Goal: Find specific page/section: Find specific page/section

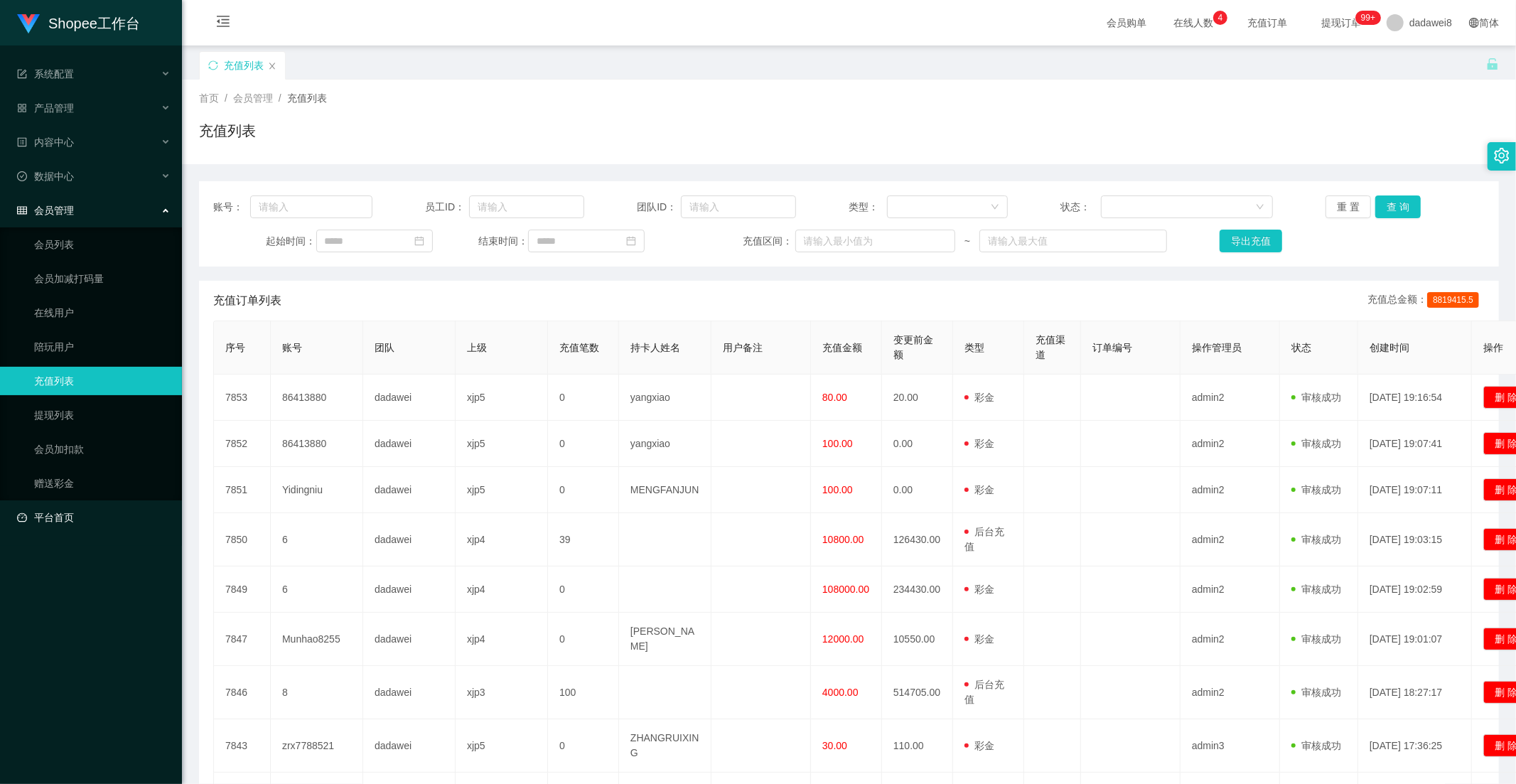
click at [67, 513] on link "平台首页" at bounding box center [93, 517] width 154 height 28
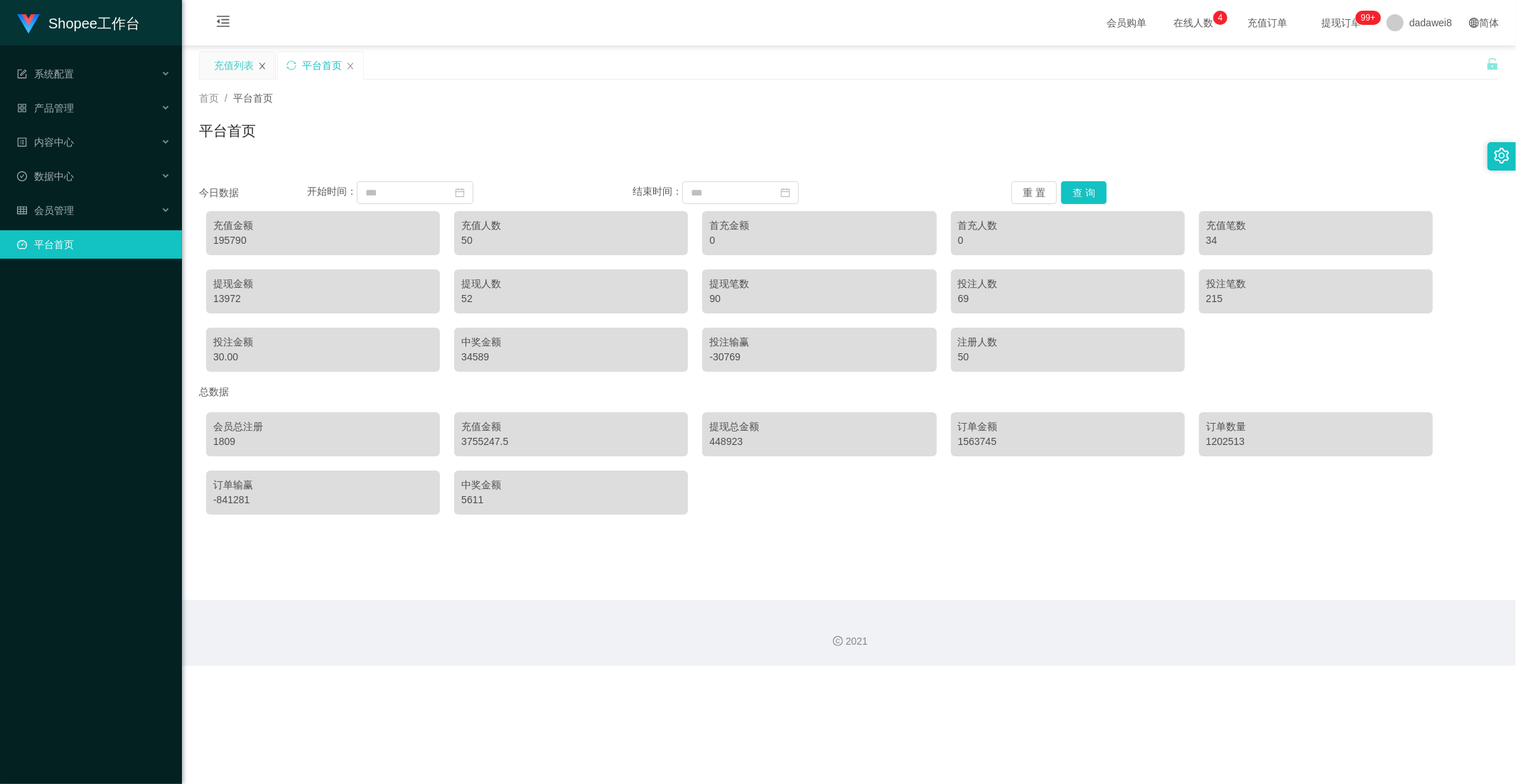
click at [258, 67] on icon "图标: close" at bounding box center [261, 66] width 8 height 8
click at [1079, 193] on button "查 询" at bounding box center [1084, 192] width 45 height 23
click at [93, 209] on div "会员管理" at bounding box center [91, 210] width 182 height 28
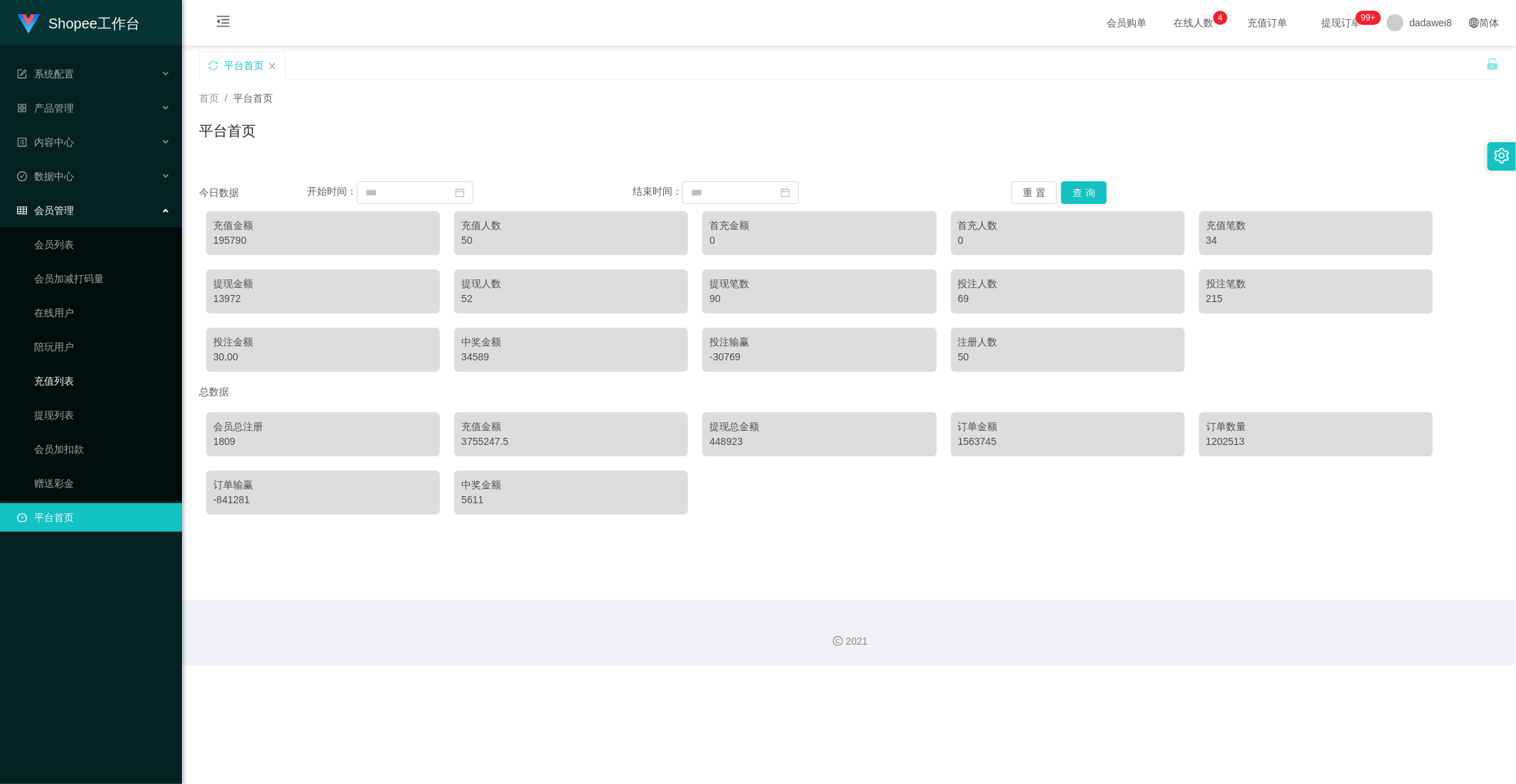
click at [58, 375] on link "充值列表" at bounding box center [102, 381] width 137 height 28
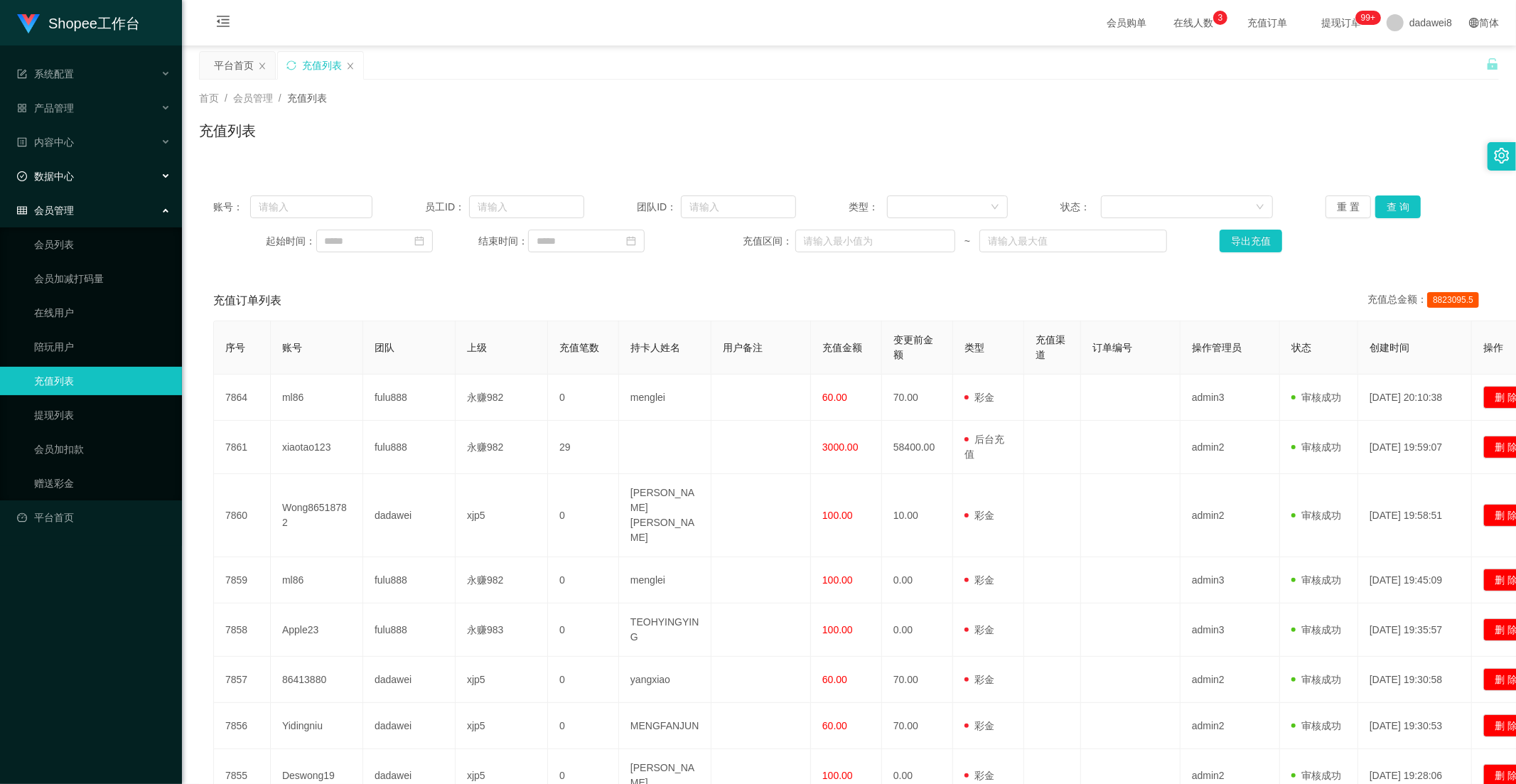
click at [93, 183] on div "数据中心" at bounding box center [91, 176] width 182 height 28
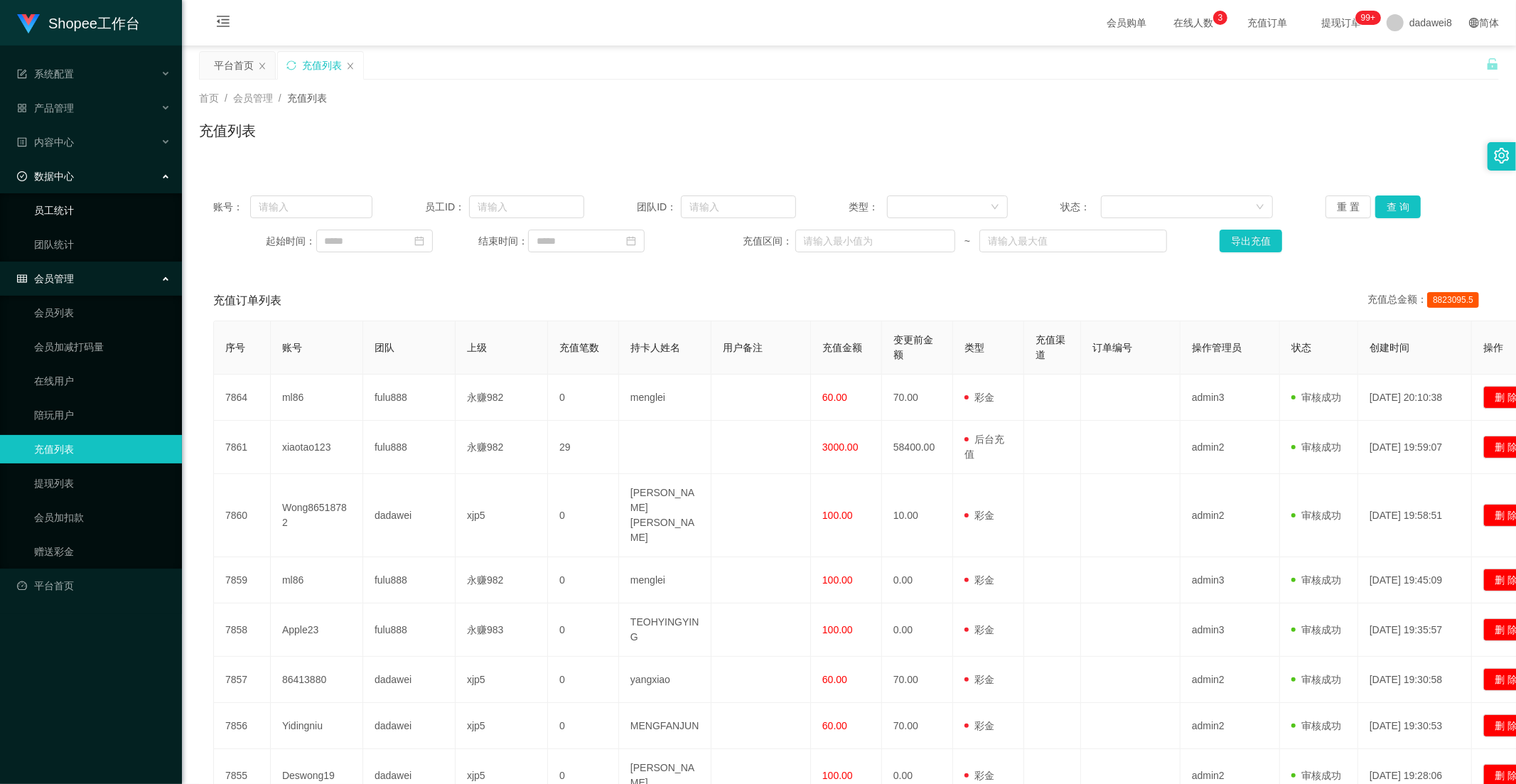
click at [62, 206] on link "员工统计" at bounding box center [102, 210] width 137 height 28
